Goal: Contribute content

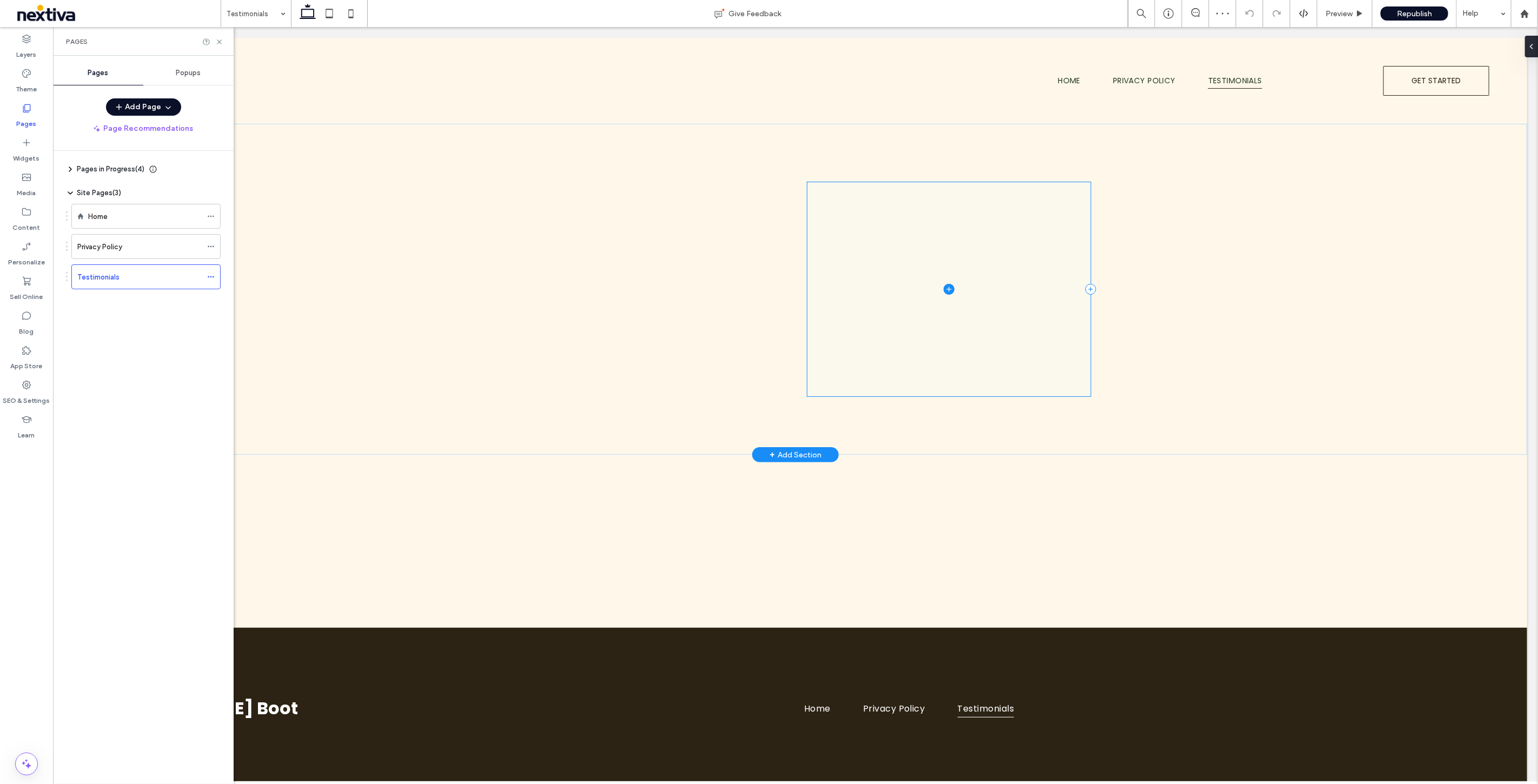
click at [943, 290] on icon at bounding box center [948, 289] width 11 height 11
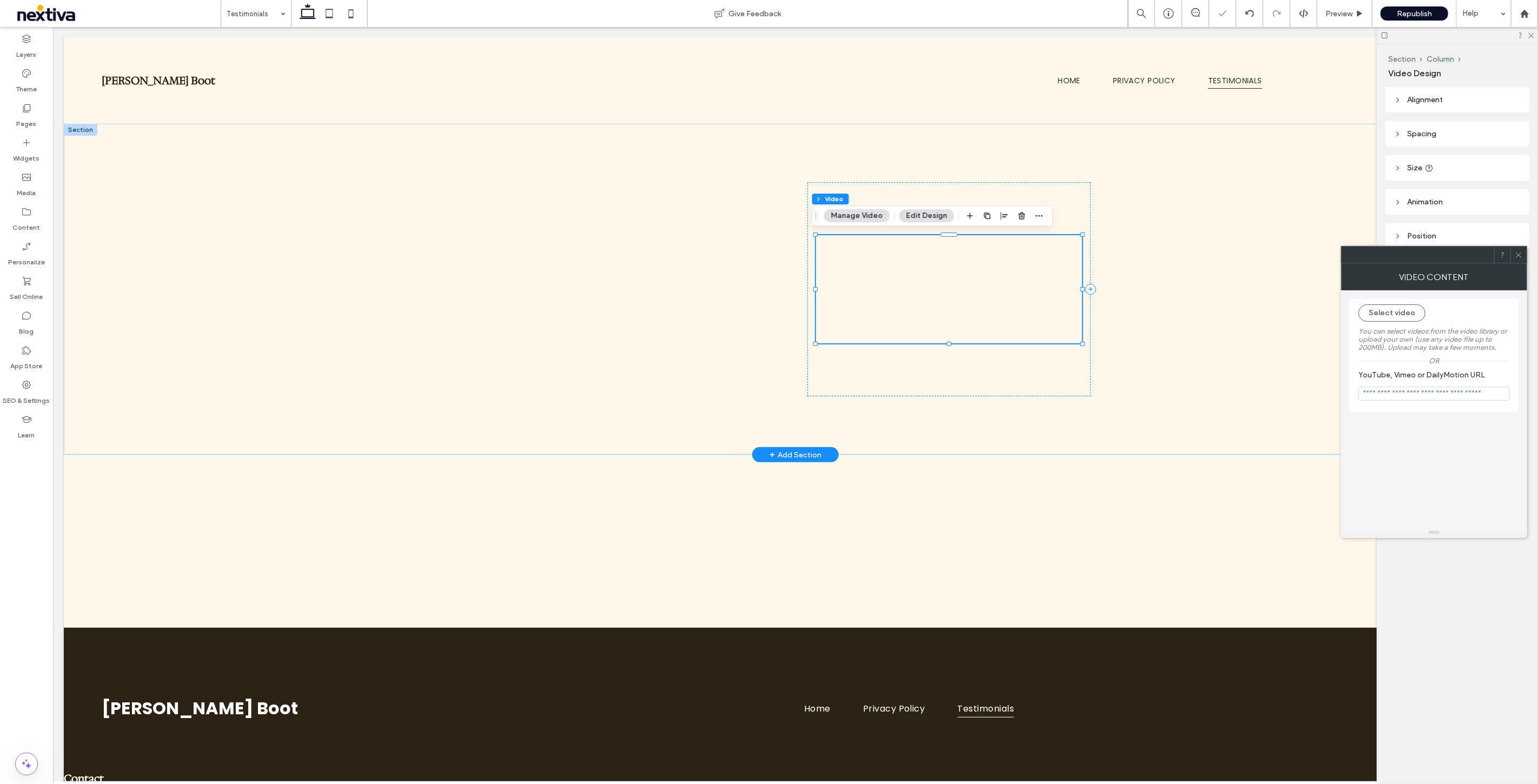
click at [856, 218] on button "Manage Video" at bounding box center [857, 216] width 66 height 13
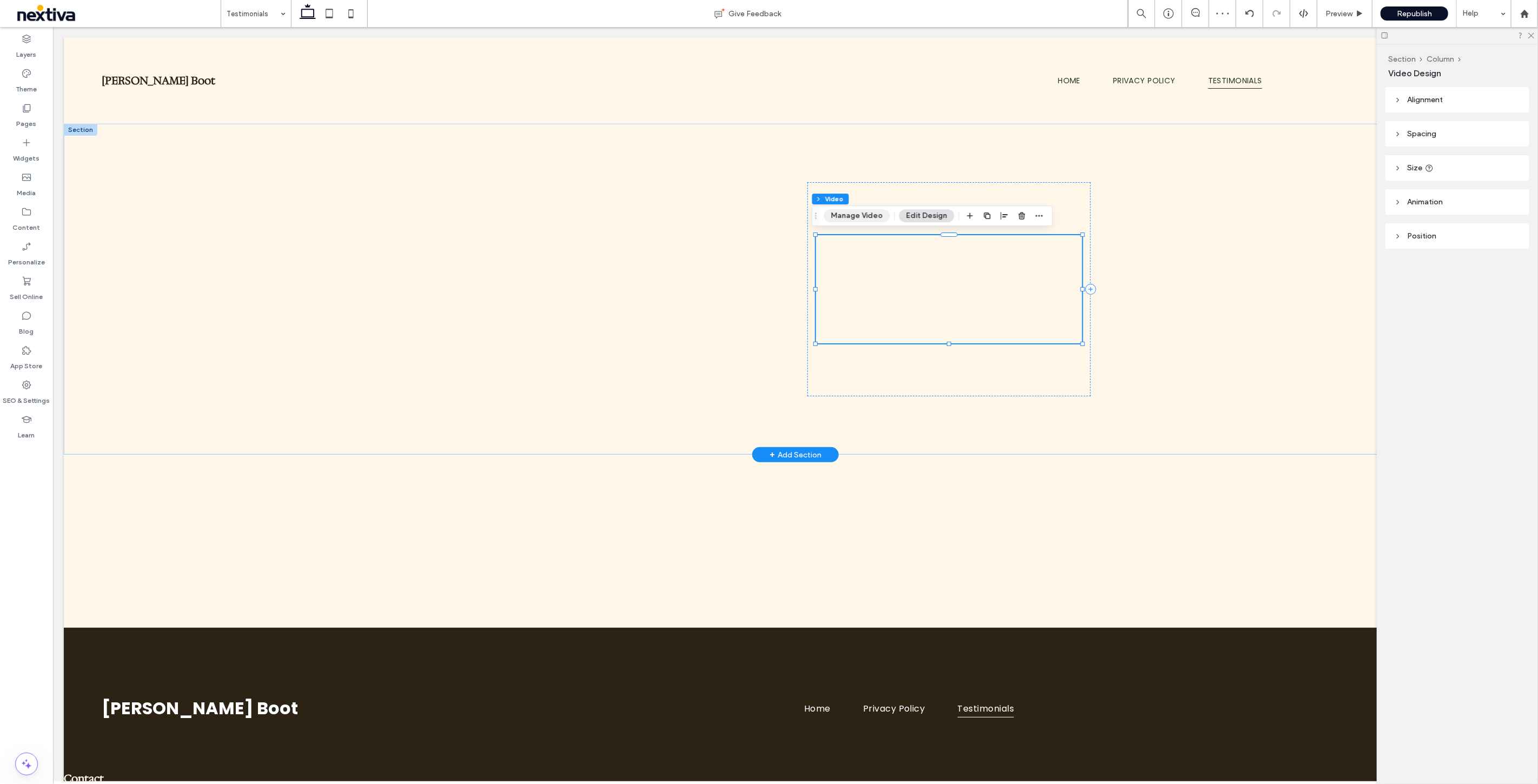
click at [858, 221] on button "Manage Video" at bounding box center [857, 216] width 66 height 13
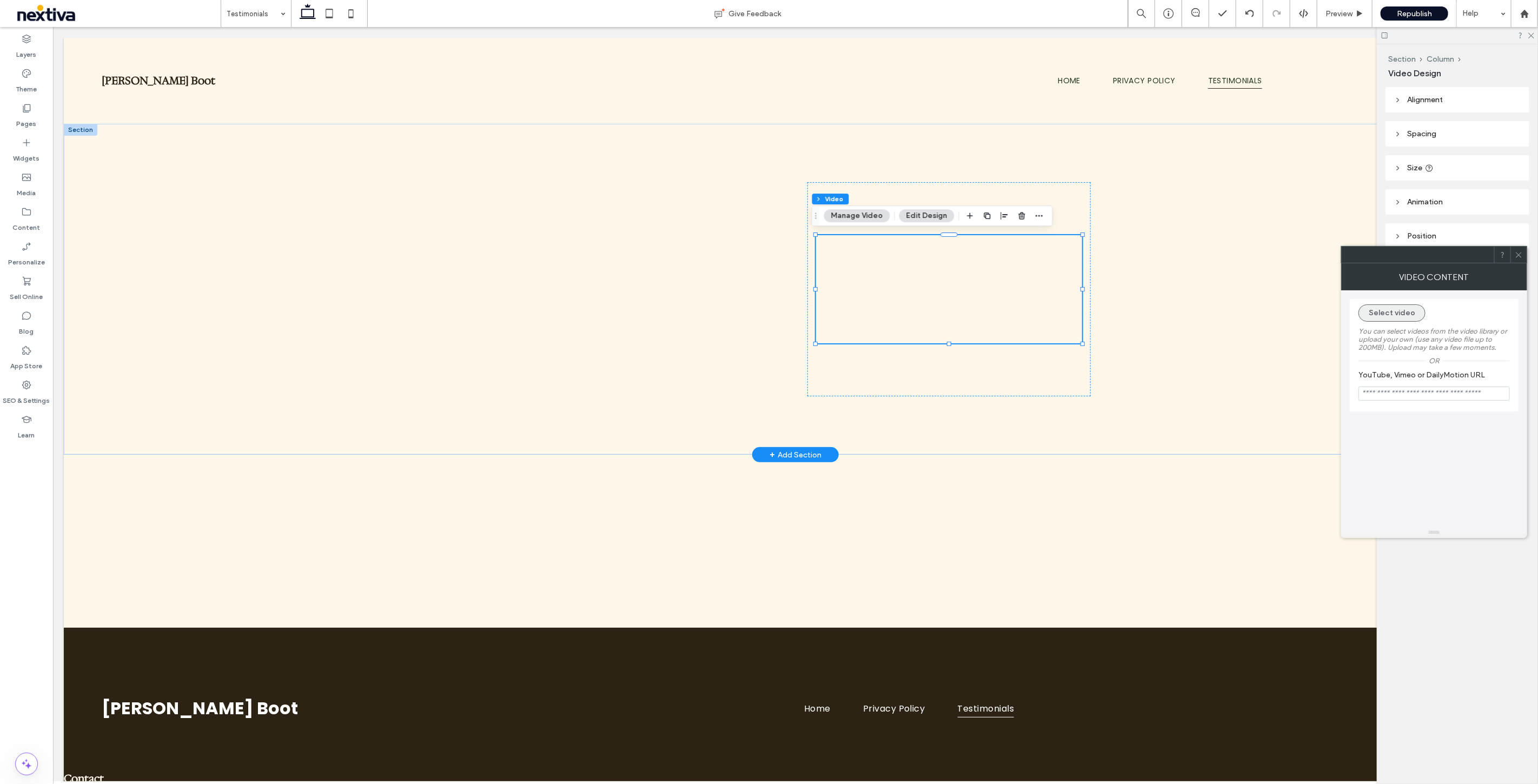
click at [1383, 310] on button "Select video" at bounding box center [1392, 313] width 67 height 18
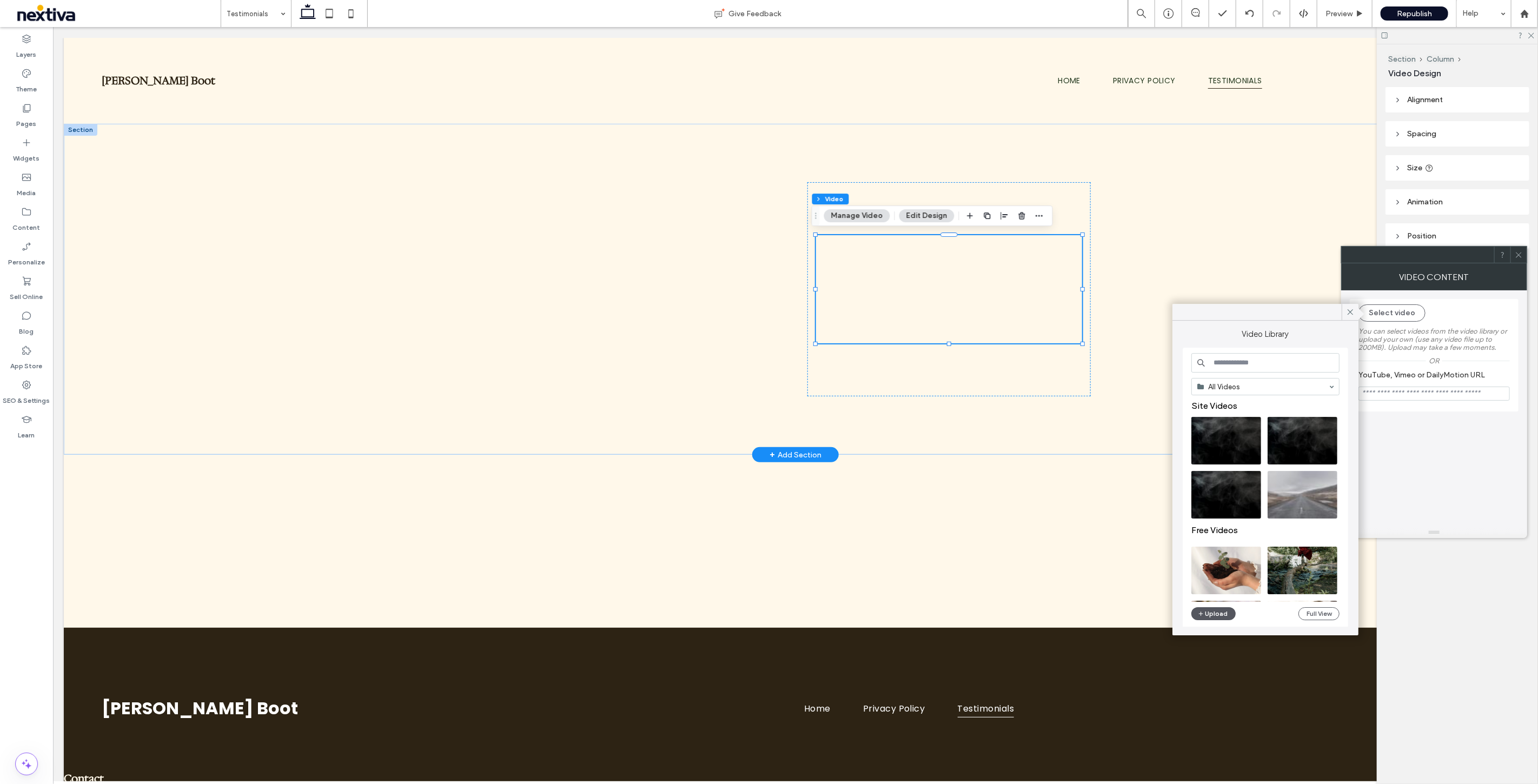
click at [1223, 611] on button "Upload" at bounding box center [1213, 613] width 44 height 13
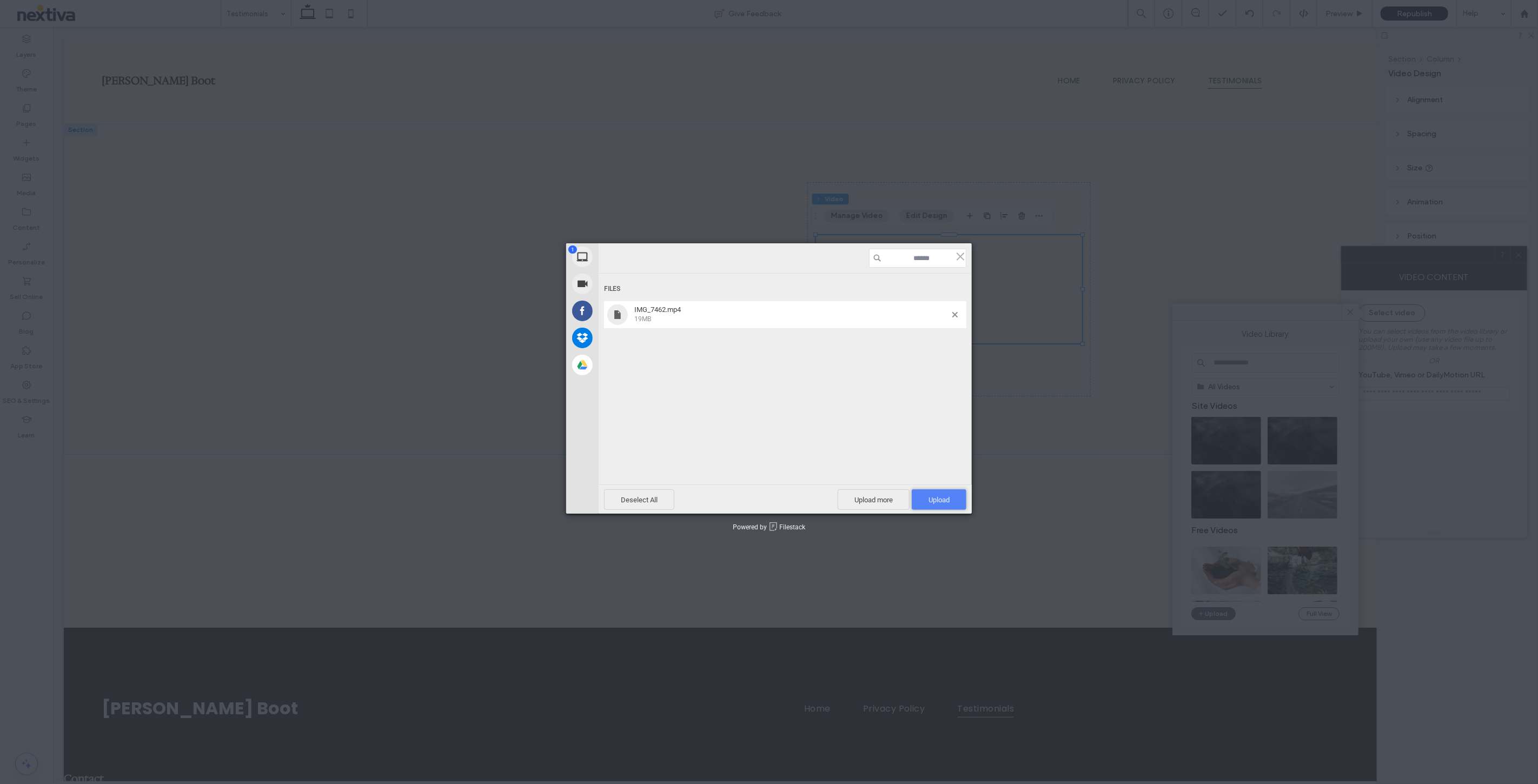
click at [938, 498] on span "Upload 1" at bounding box center [940, 500] width 21 height 8
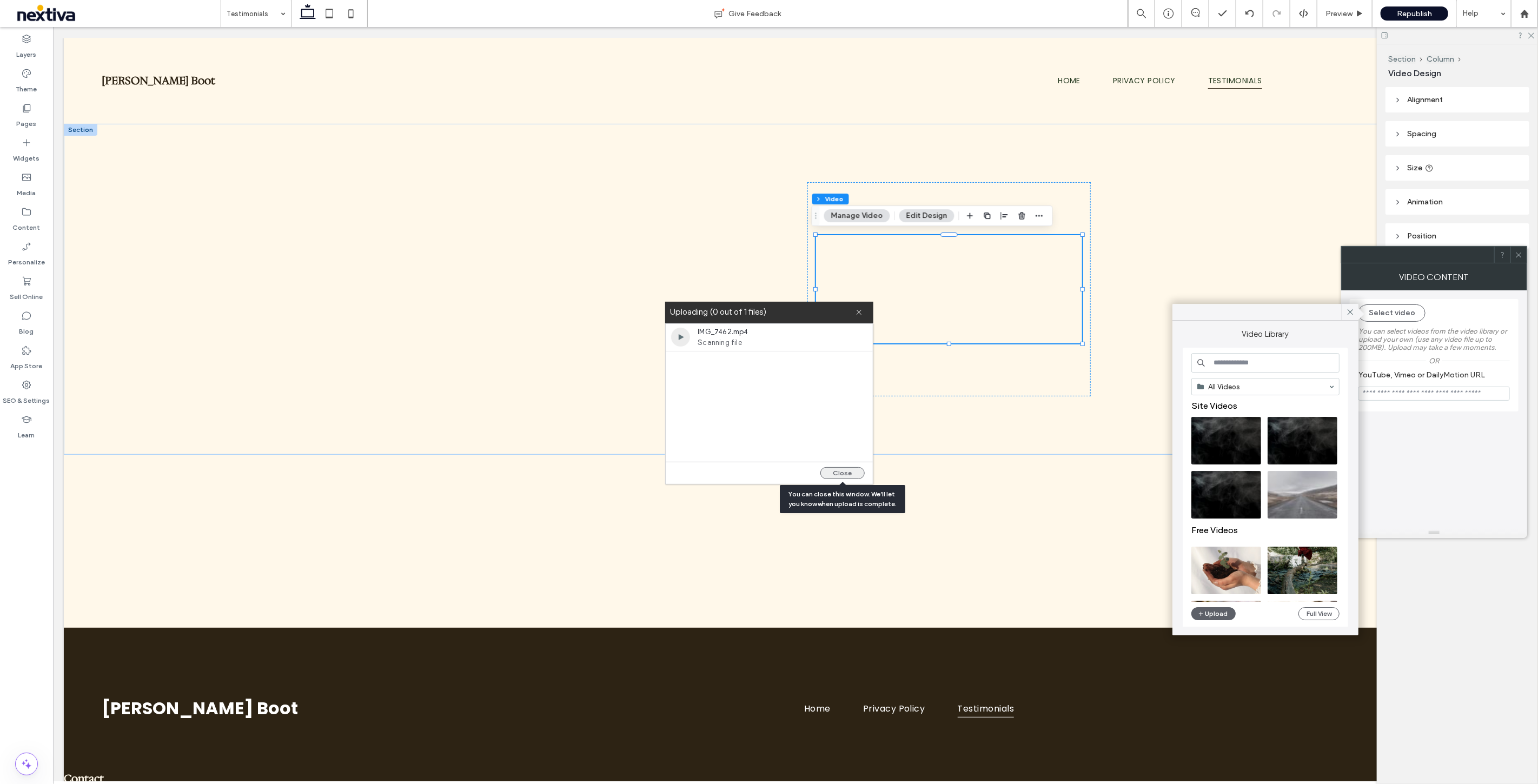
click at [856, 472] on button "Close" at bounding box center [843, 473] width 44 height 12
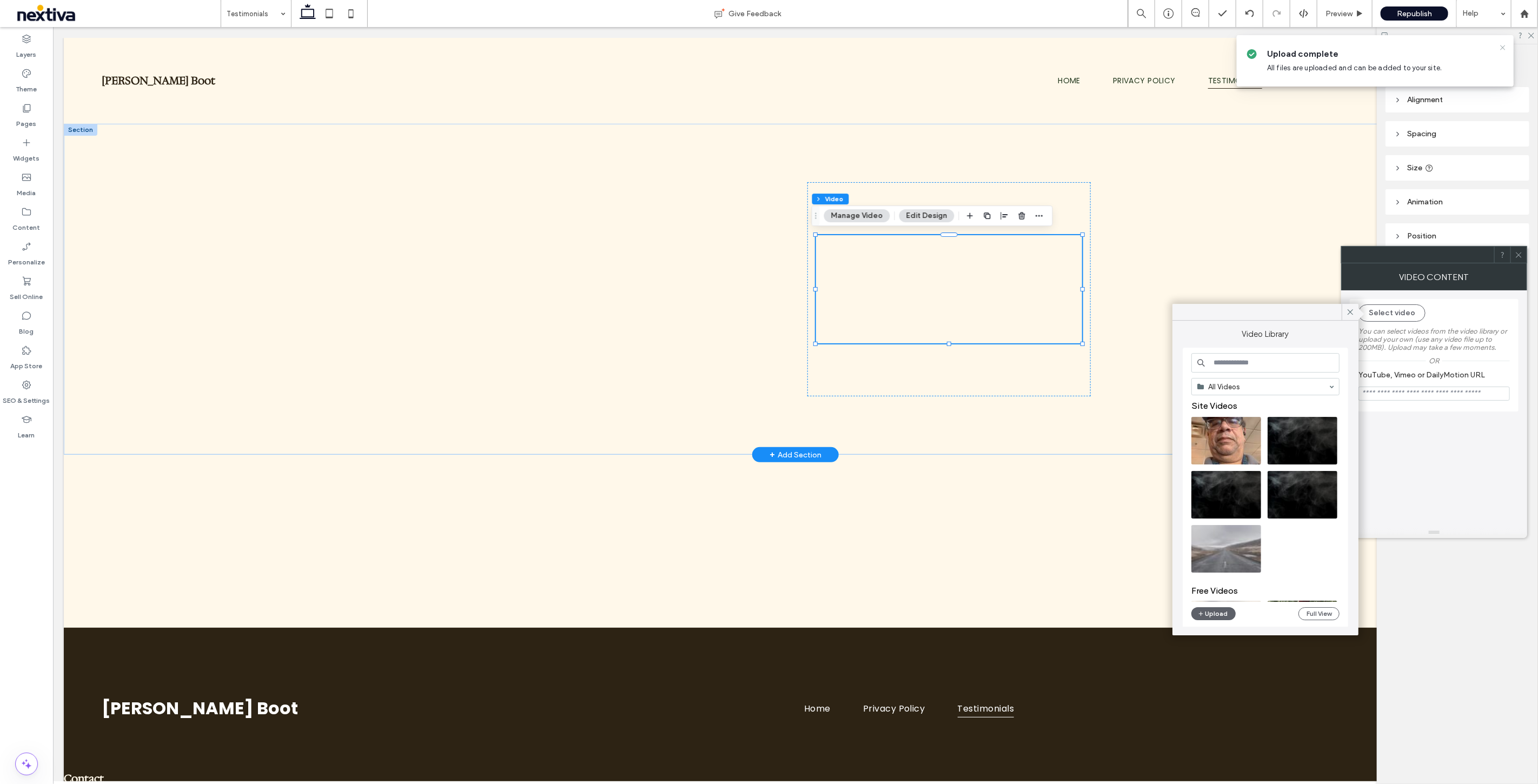
click at [1503, 45] on icon at bounding box center [1503, 48] width 9 height 9
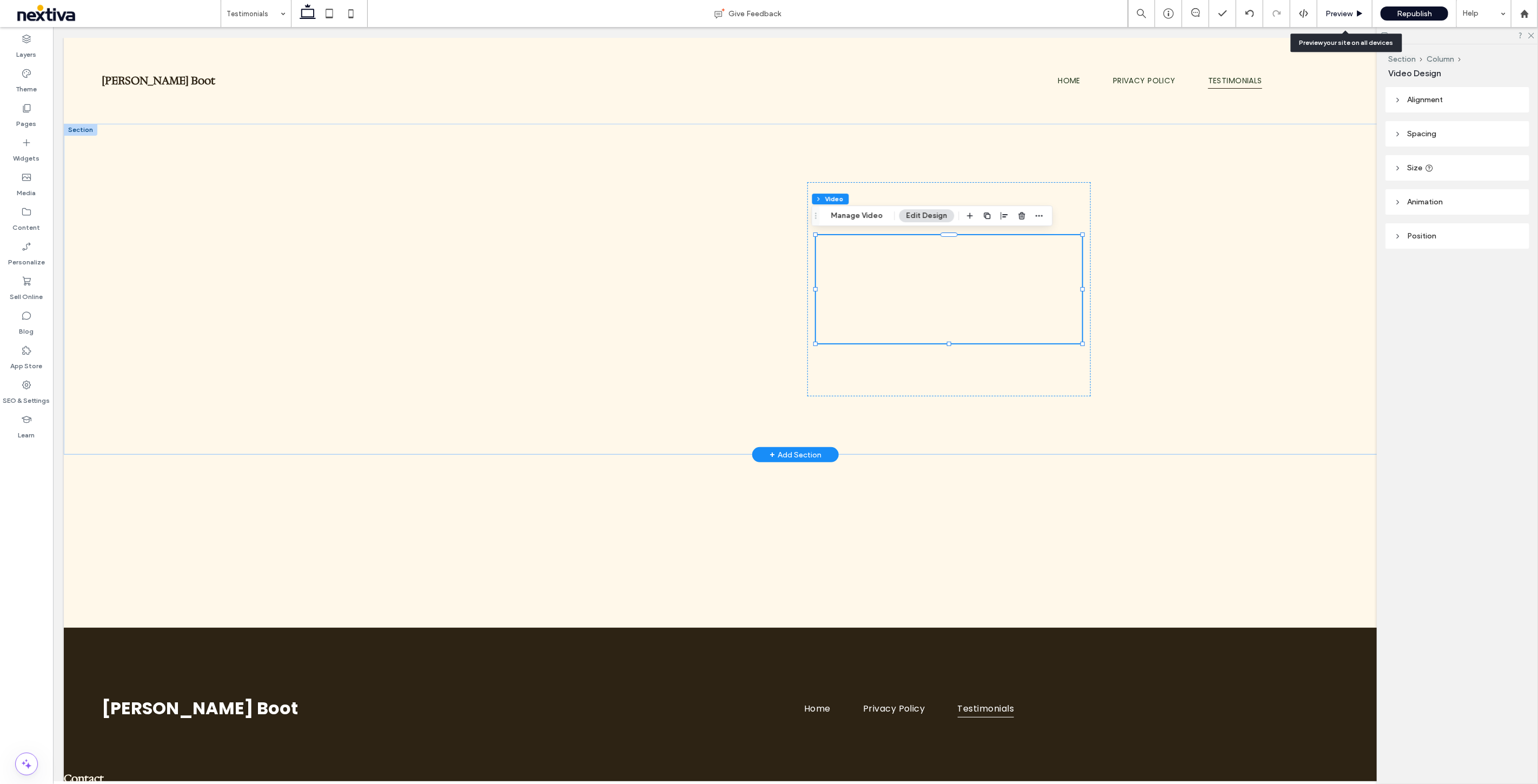
click at [1347, 14] on span "Preview" at bounding box center [1339, 14] width 27 height 9
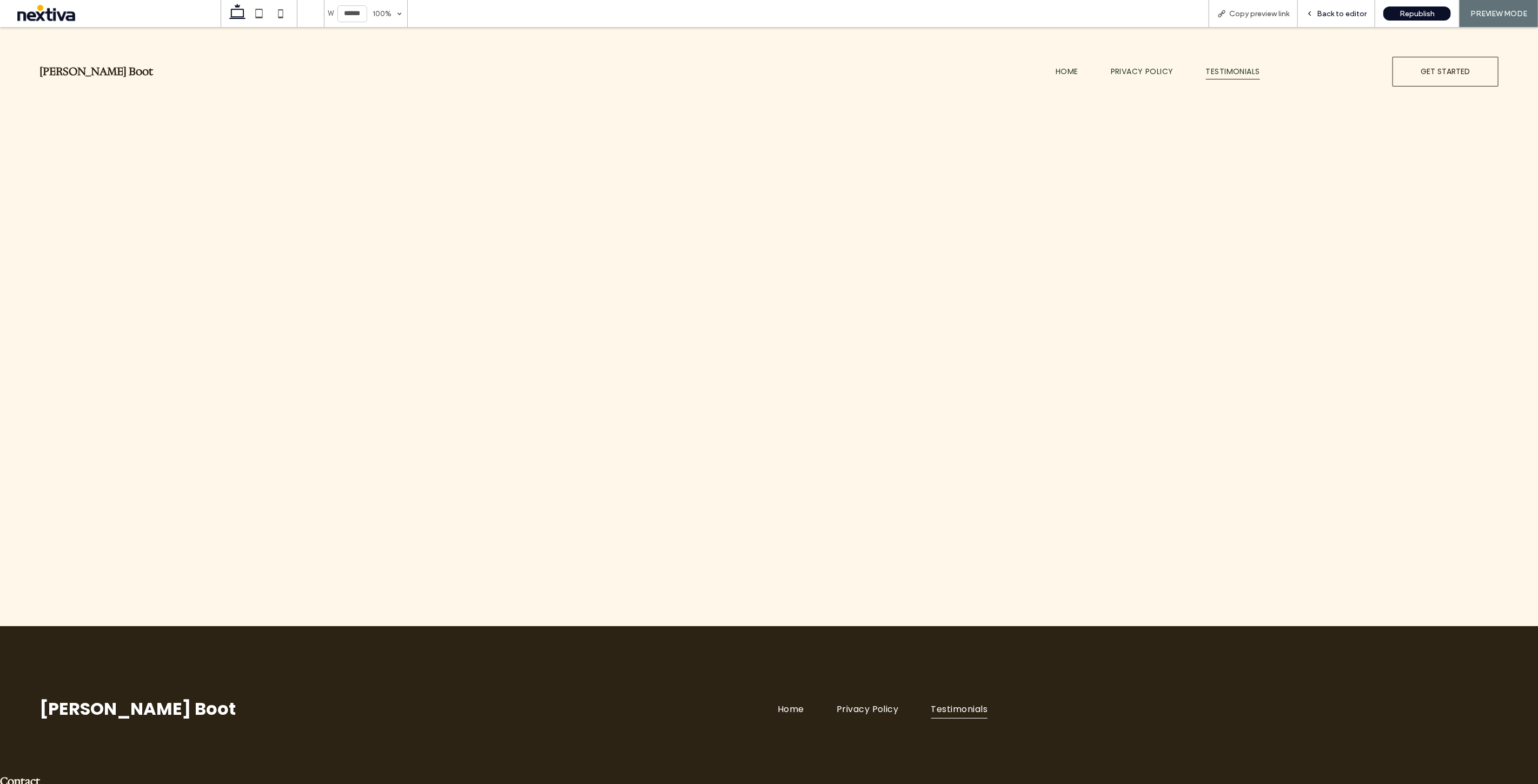
click at [1348, 13] on span "Back to editor" at bounding box center [1342, 14] width 50 height 9
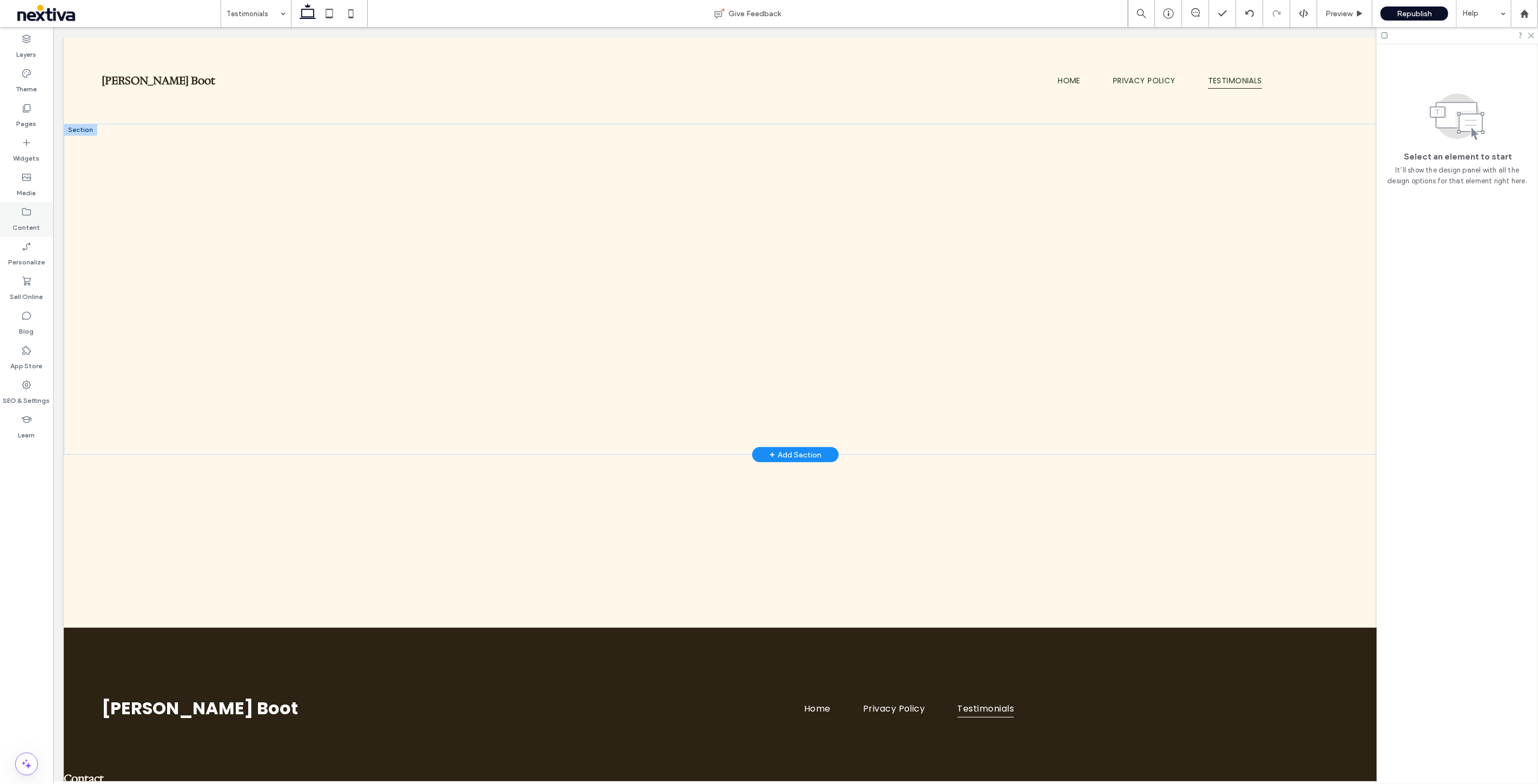
click at [34, 220] on label "Content" at bounding box center [27, 225] width 28 height 15
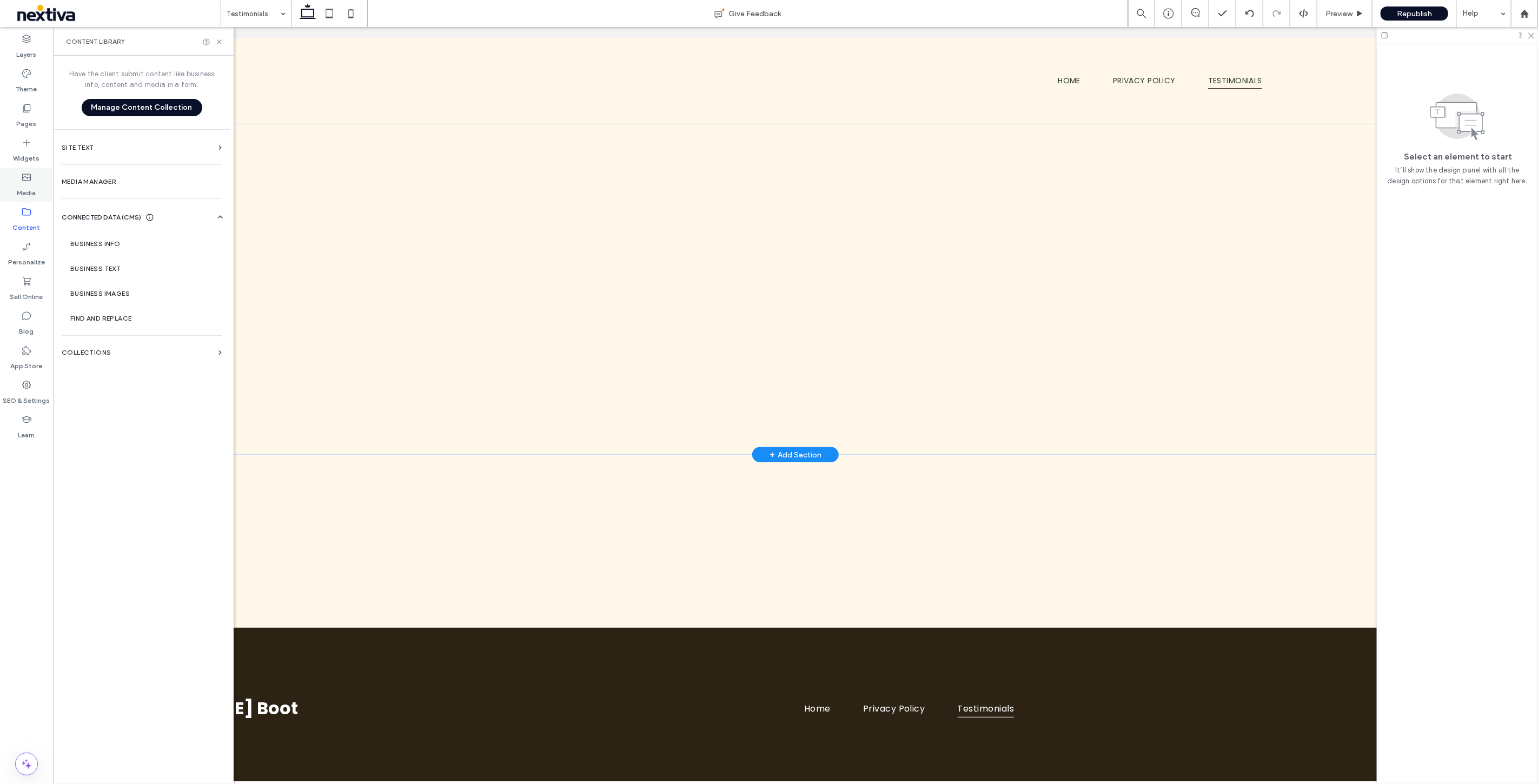
click at [38, 189] on div "Media" at bounding box center [26, 184] width 53 height 35
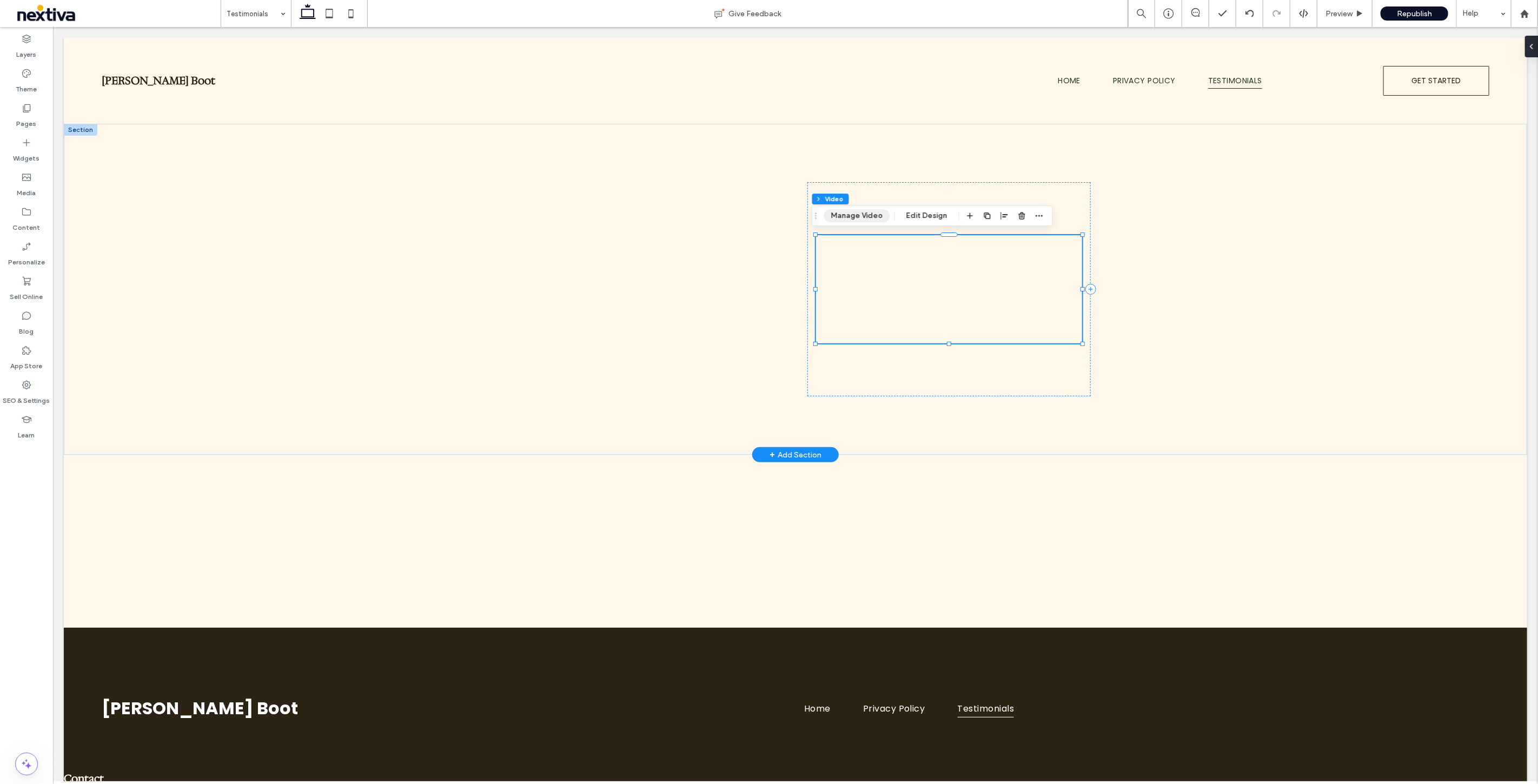
click at [840, 211] on button "Manage Video" at bounding box center [857, 216] width 66 height 13
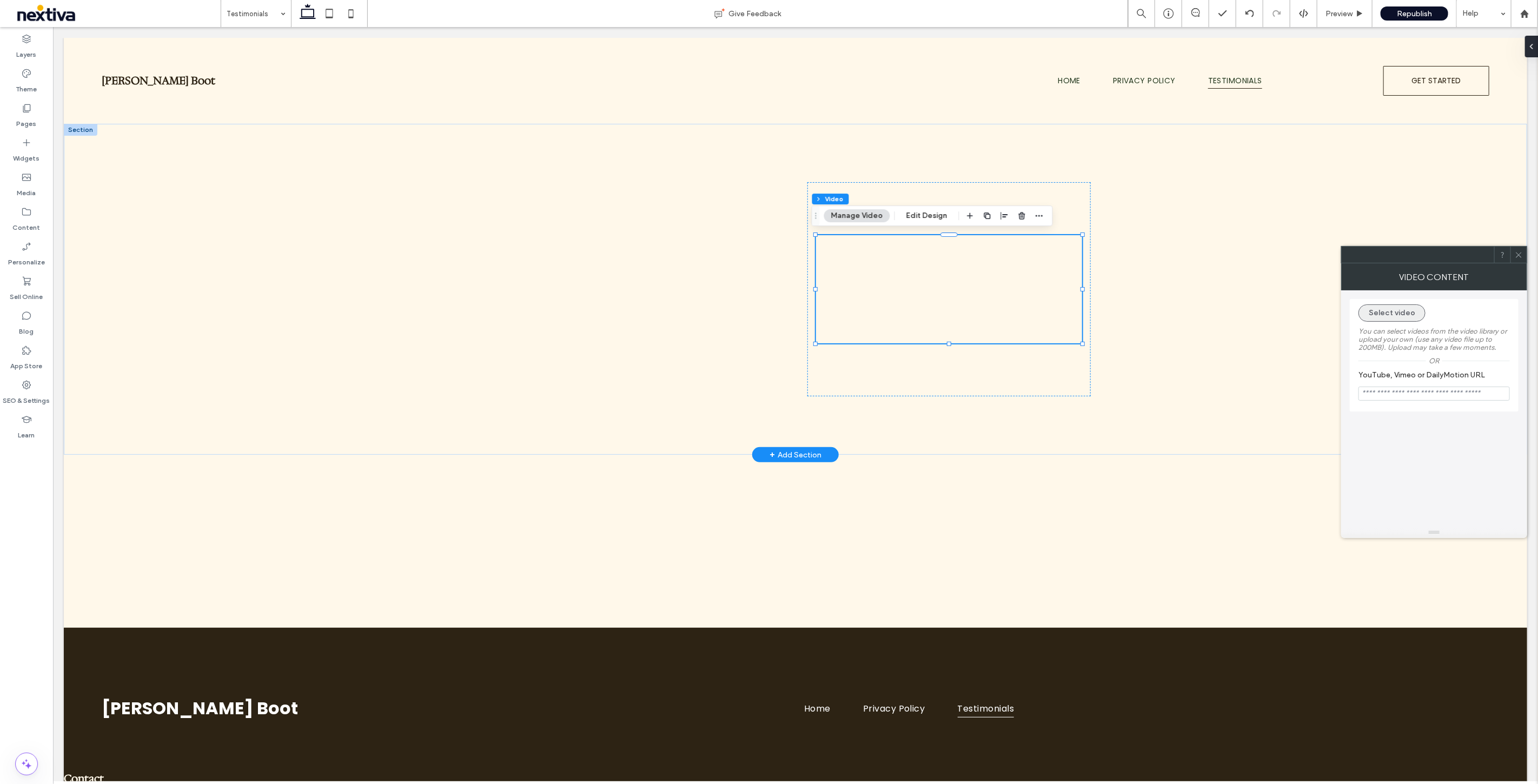
click at [1393, 310] on button "Select video" at bounding box center [1392, 313] width 67 height 18
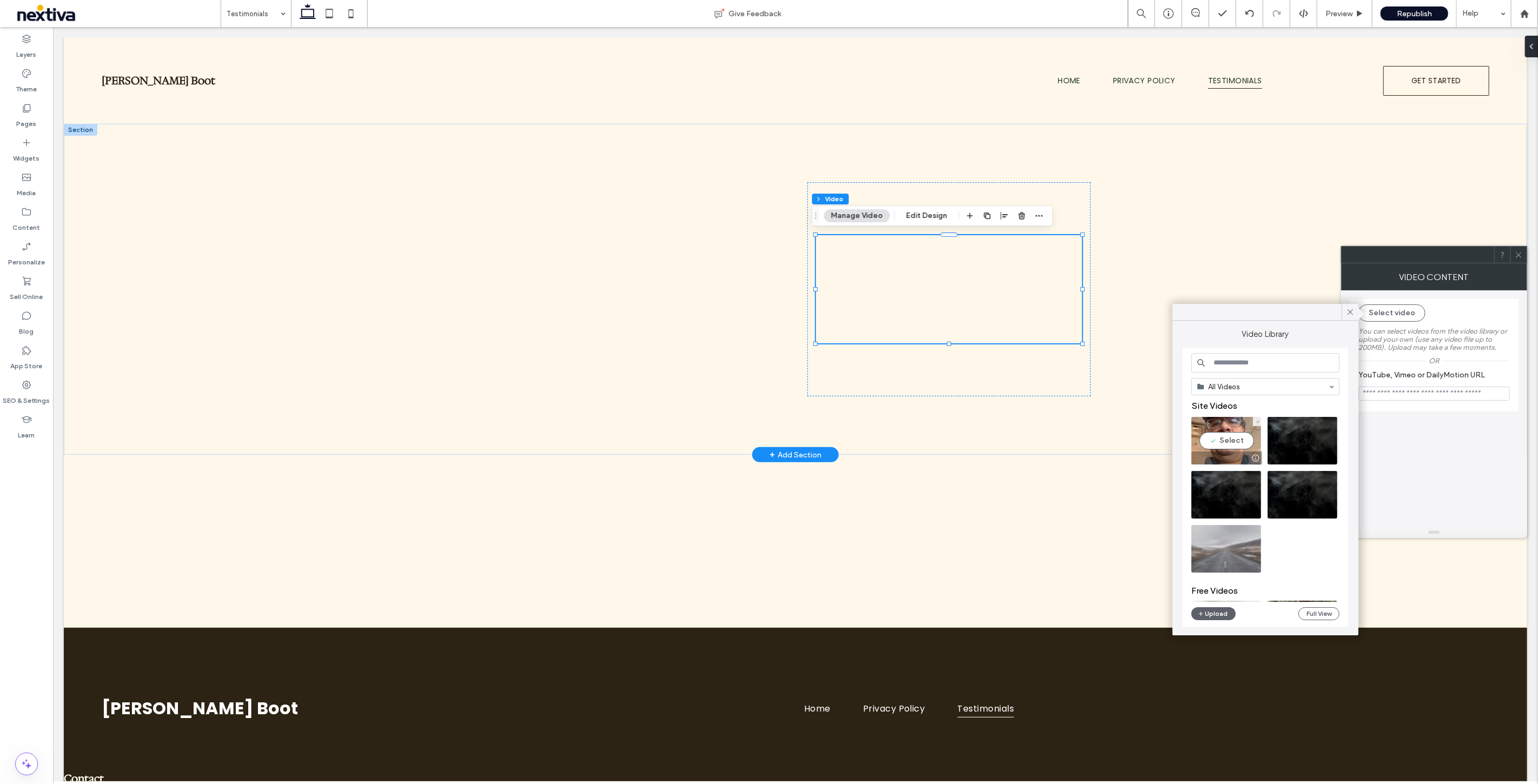
click at [1214, 438] on video at bounding box center [1226, 441] width 70 height 48
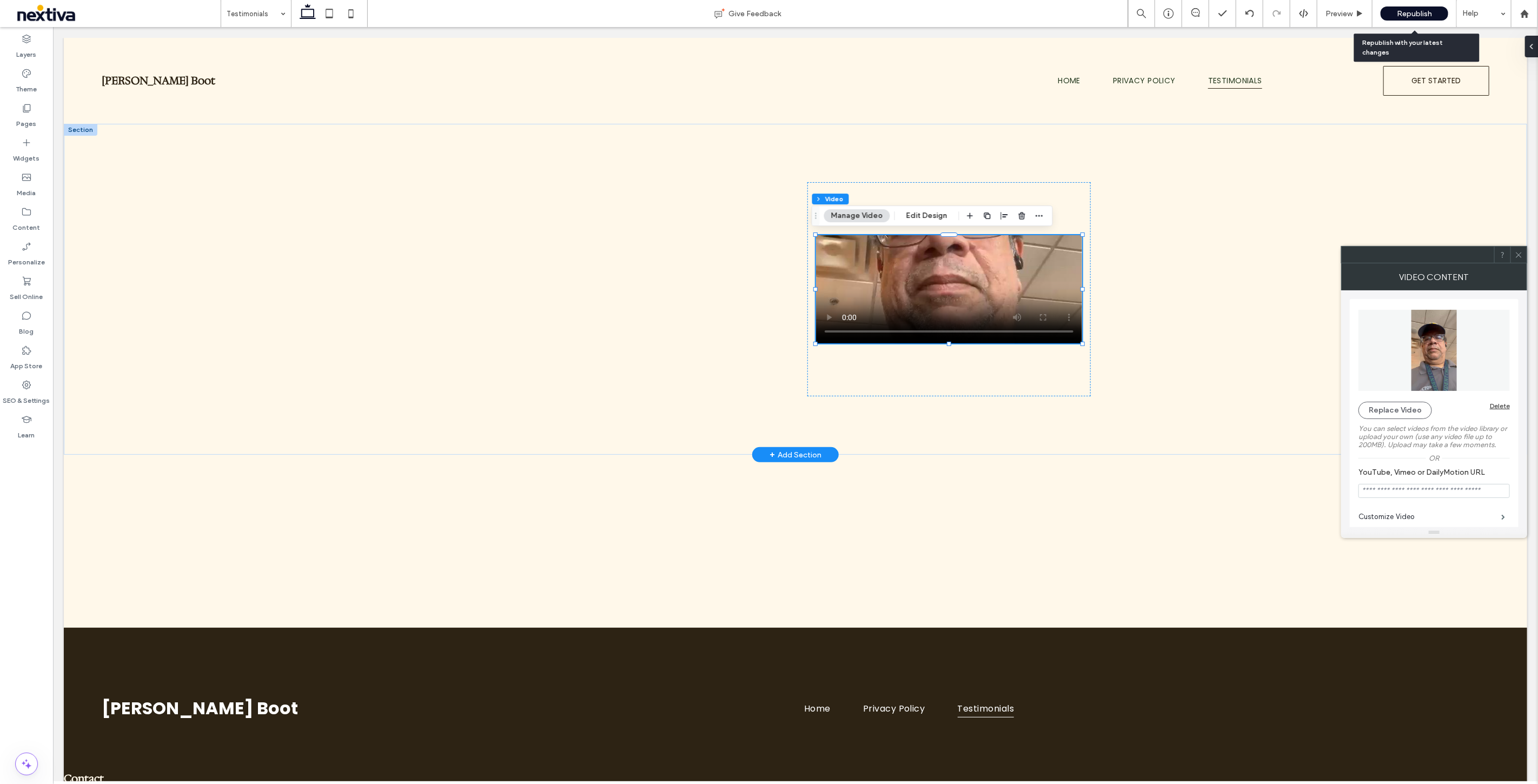
click at [1403, 9] on span "Republish" at bounding box center [1415, 14] width 35 height 9
